Goal: Information Seeking & Learning: Learn about a topic

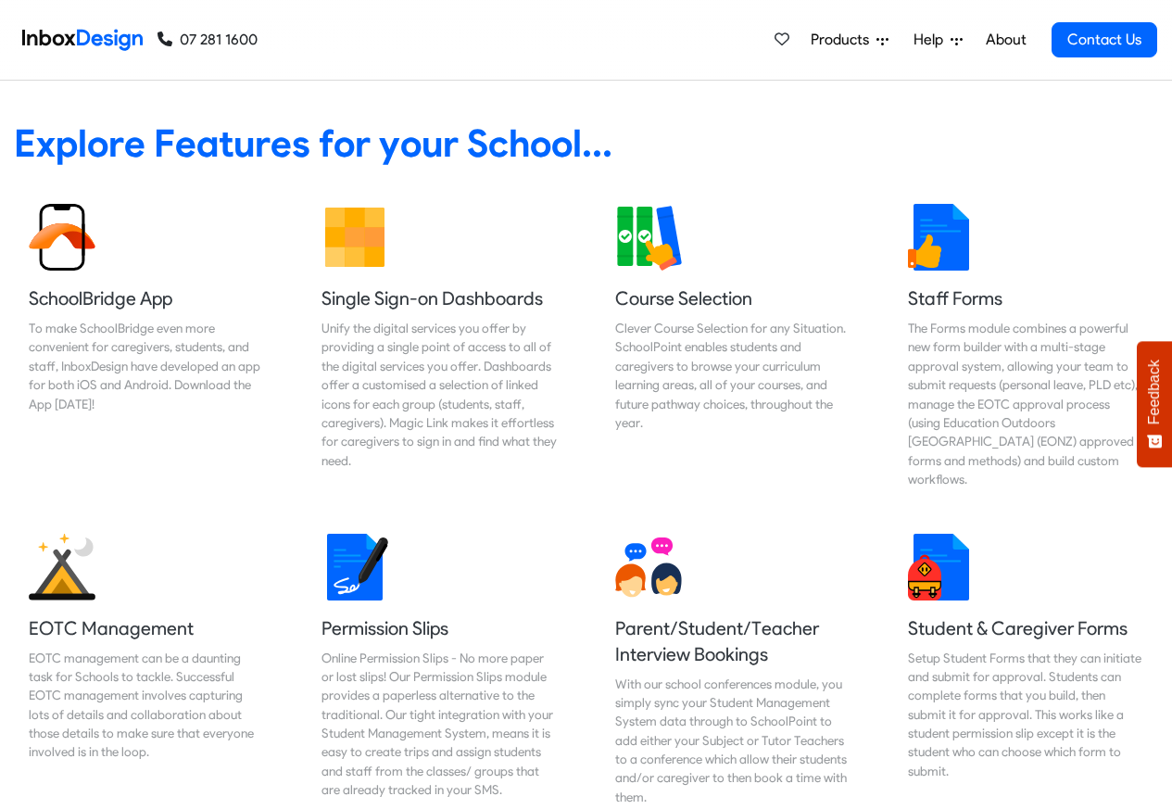
scroll to position [778, 0]
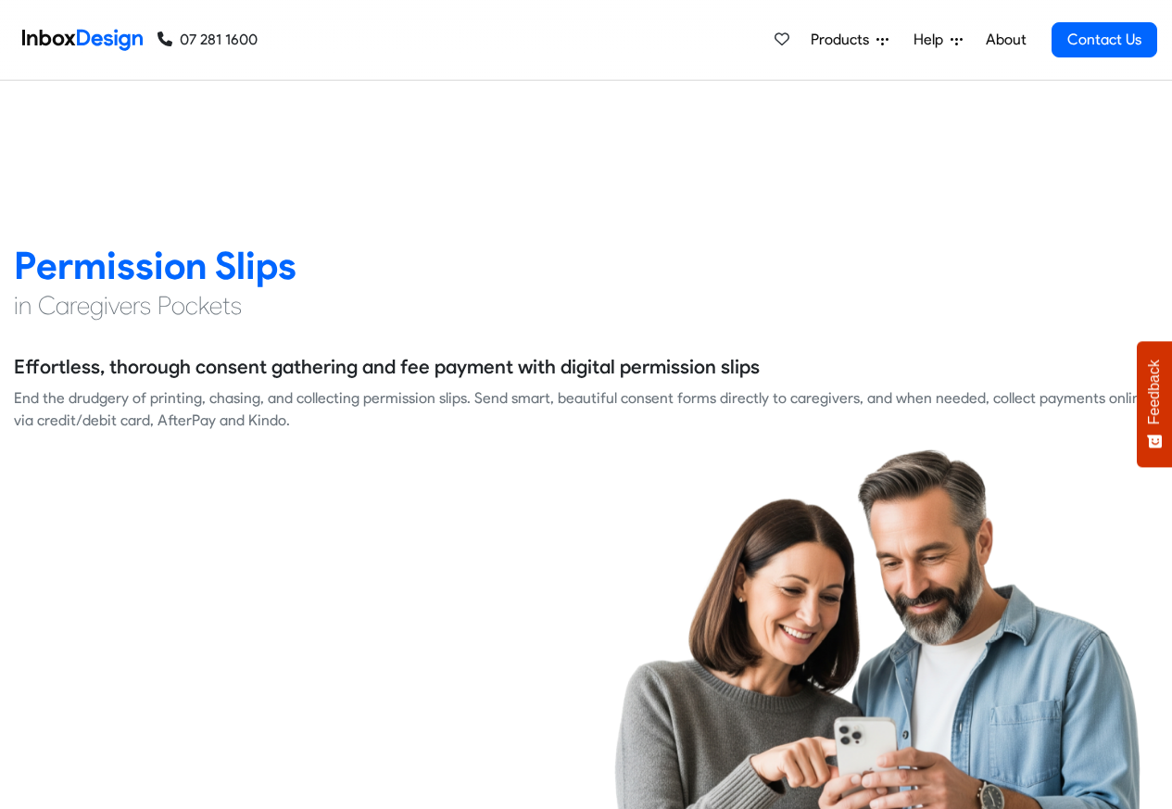
checkbox input "true"
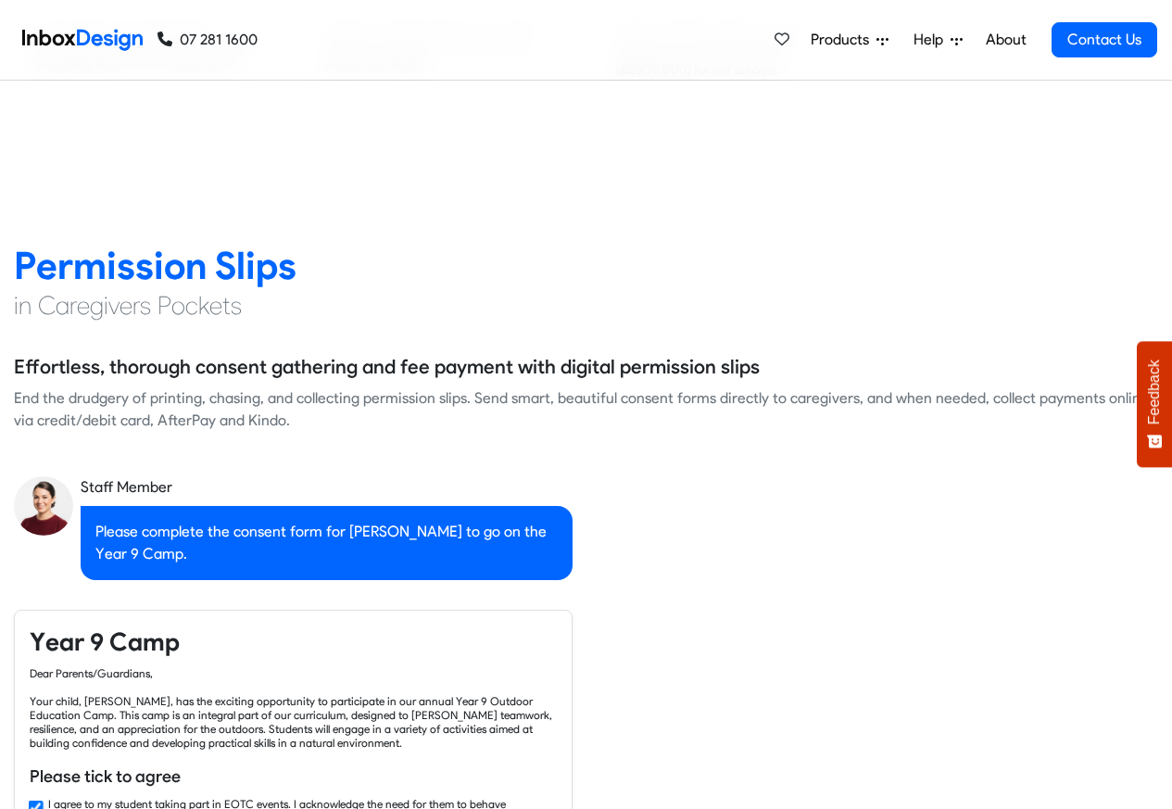
scroll to position [11061, 0]
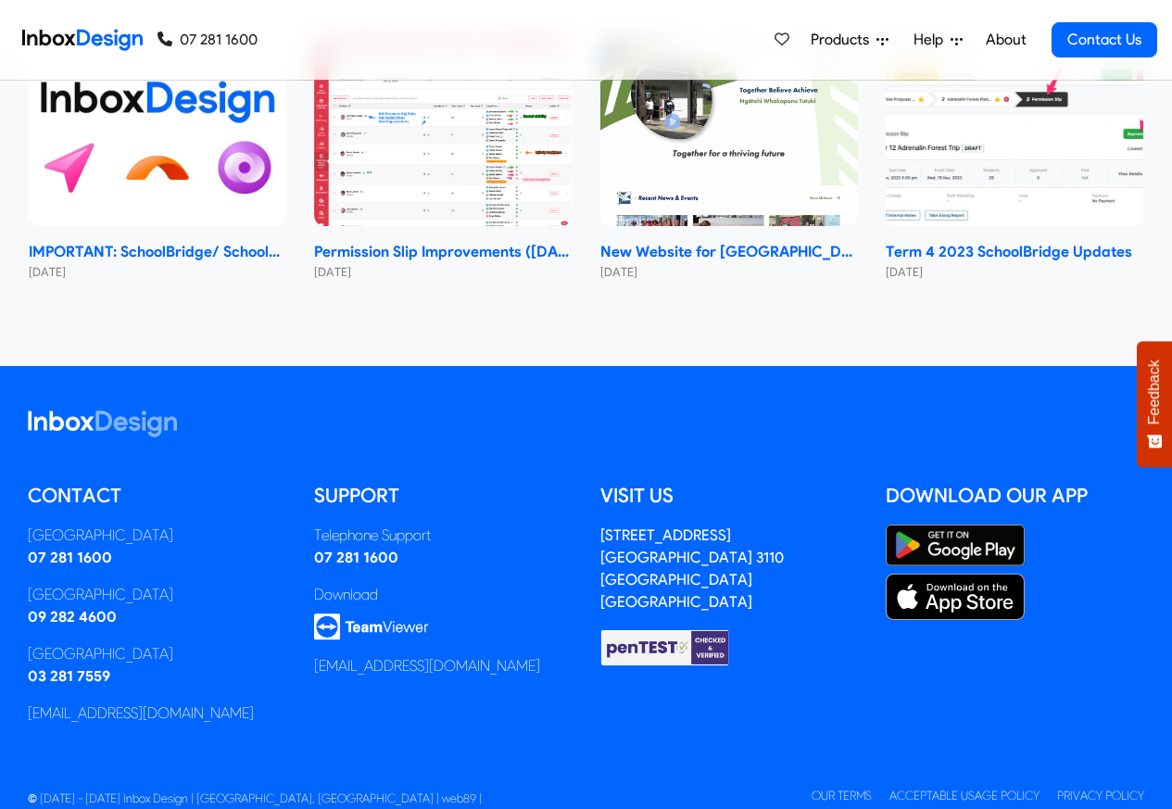
checkbox input "true"
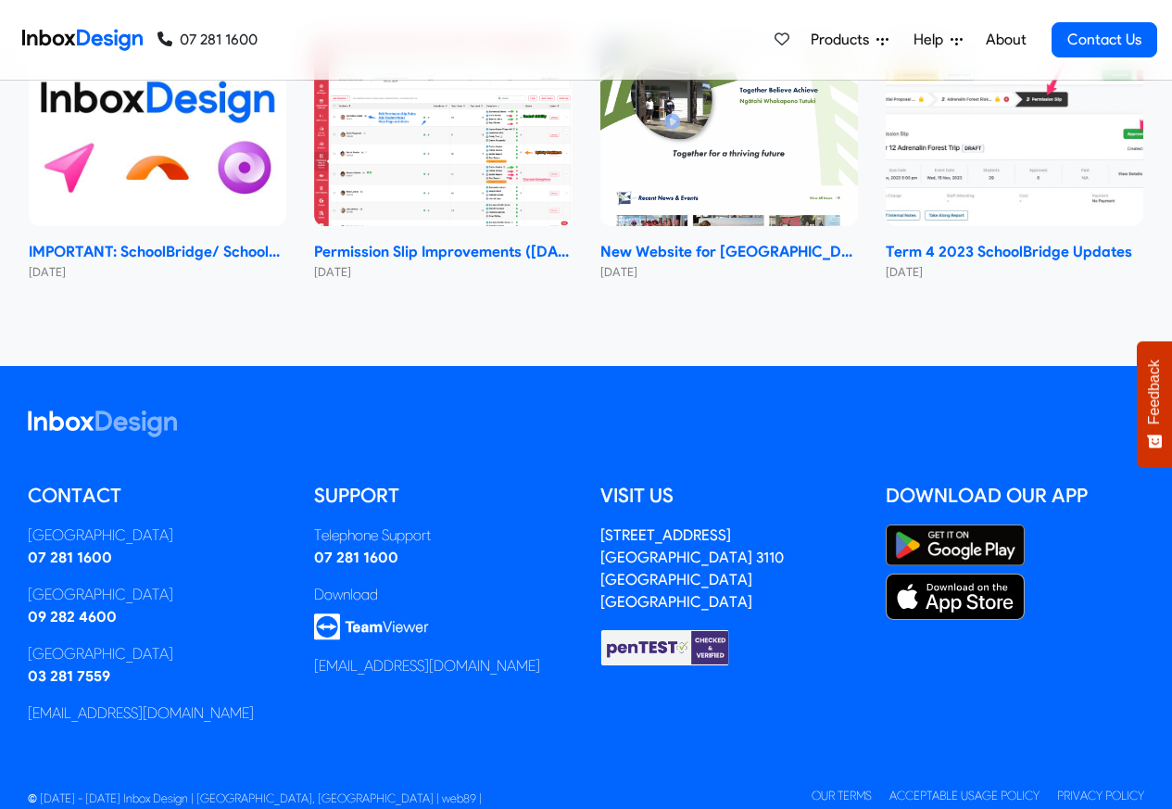
checkbox input "true"
